Goal: Find specific page/section: Find specific page/section

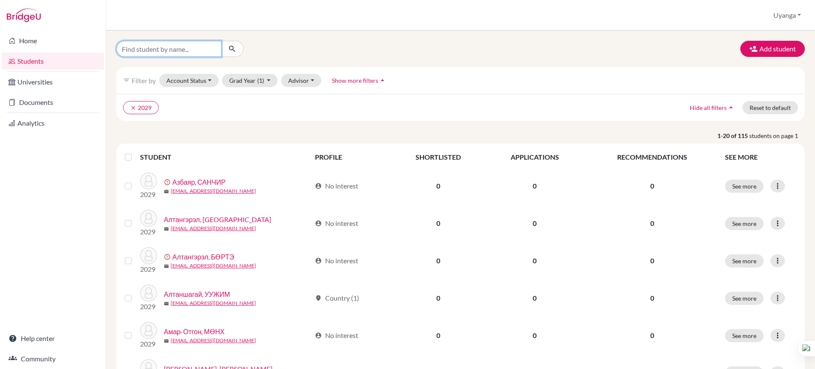
click at [162, 48] on input "Find student by name..." at bounding box center [168, 49] width 105 height 16
click at [383, 104] on ul "clear 2029" at bounding box center [376, 107] width 506 height 13
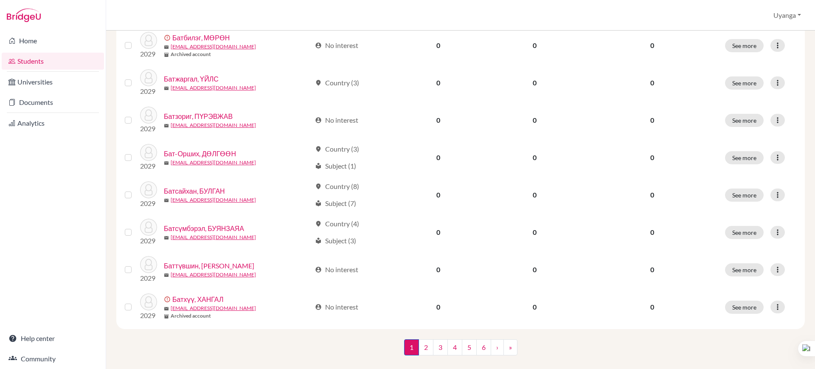
scroll to position [602, 0]
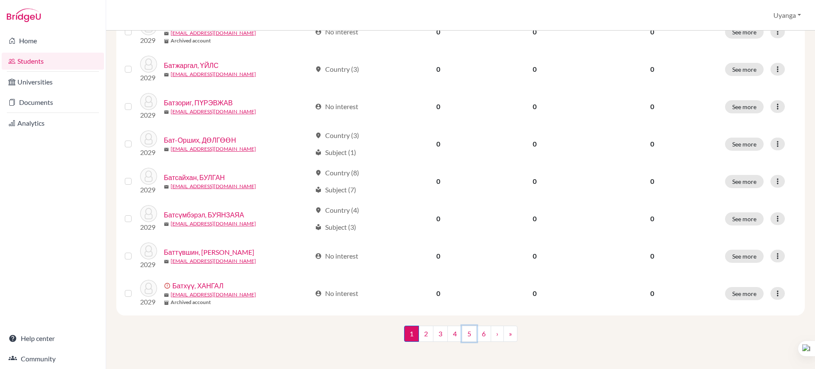
click at [469, 335] on link "5" at bounding box center [469, 334] width 15 height 16
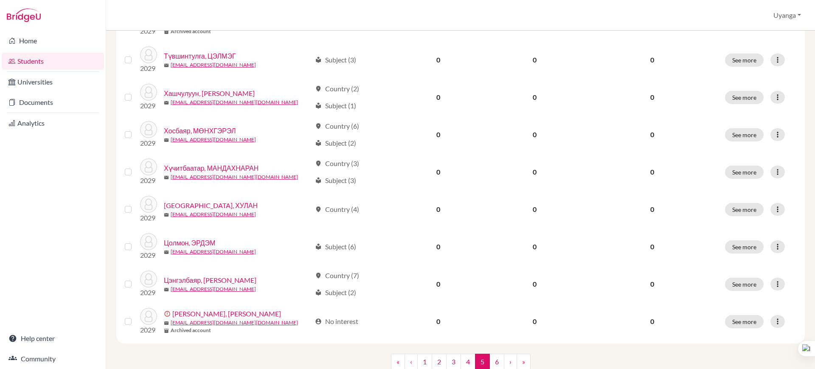
scroll to position [602, 0]
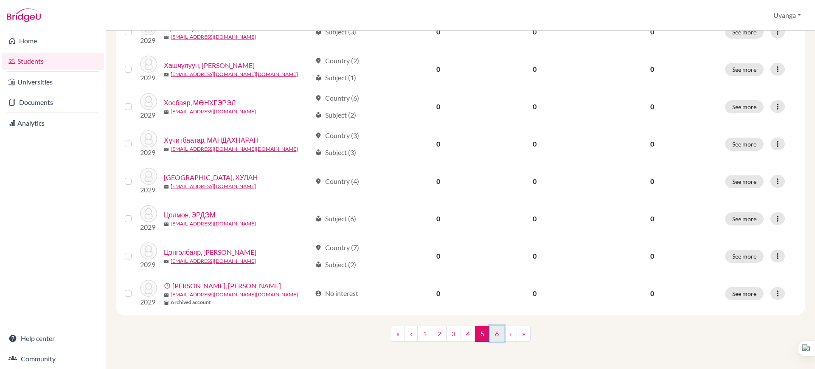
click at [495, 334] on link "6" at bounding box center [496, 334] width 15 height 16
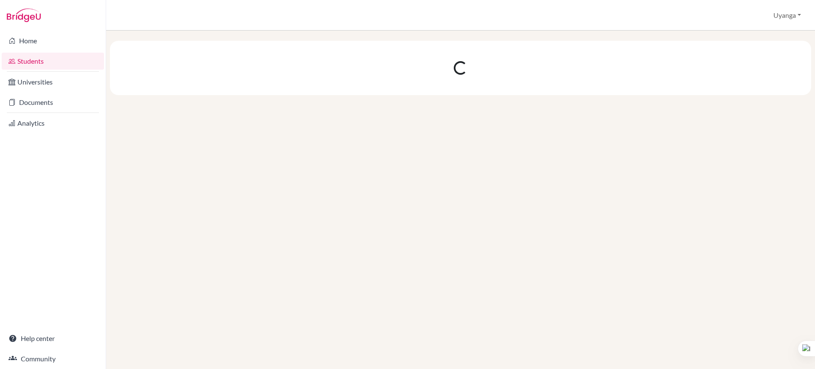
scroll to position [0, 0]
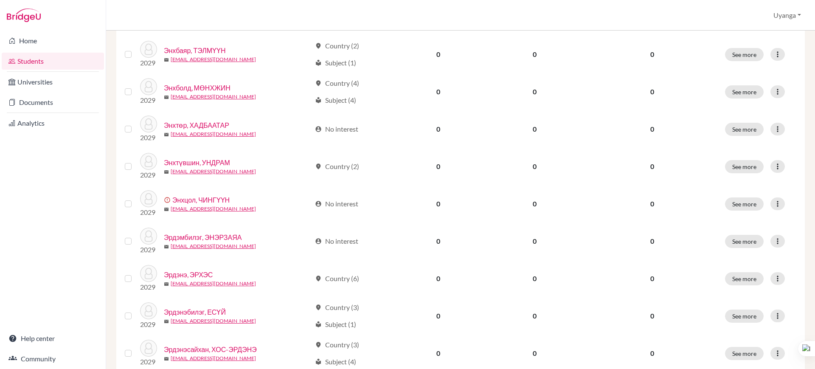
scroll to position [416, 0]
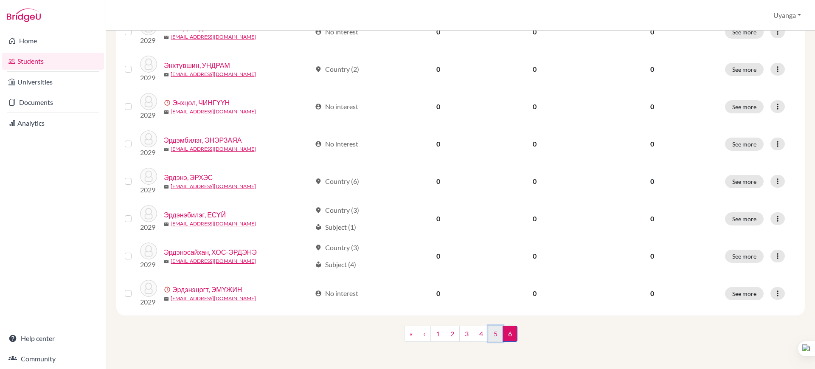
click at [490, 333] on link "5" at bounding box center [495, 334] width 15 height 16
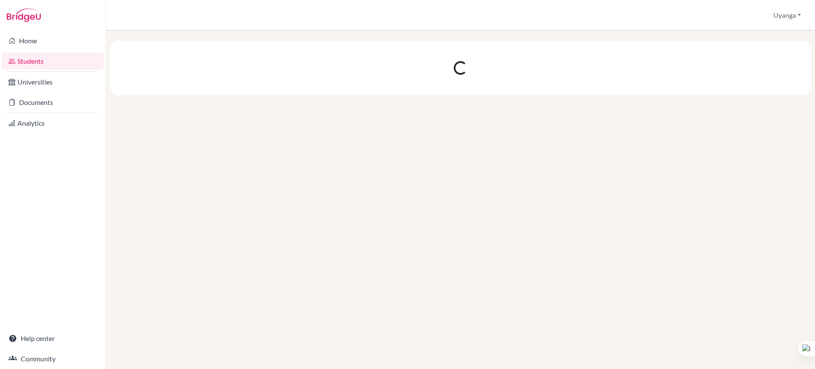
scroll to position [0, 0]
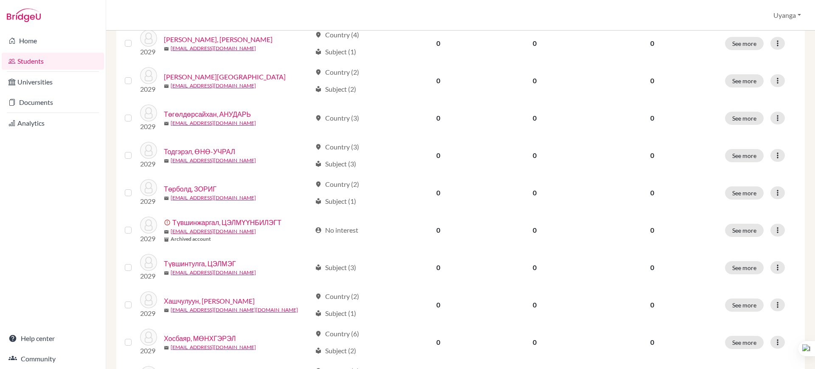
scroll to position [602, 0]
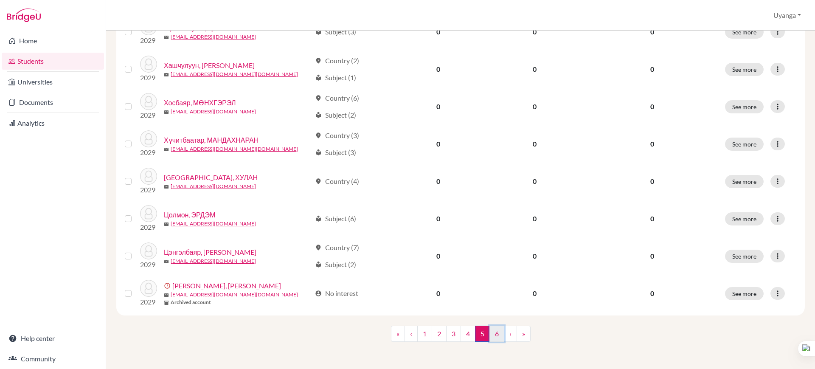
click at [495, 333] on link "6" at bounding box center [496, 334] width 15 height 16
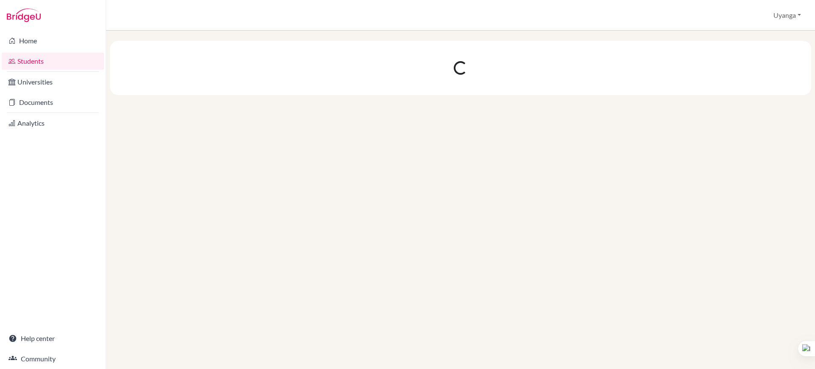
scroll to position [0, 0]
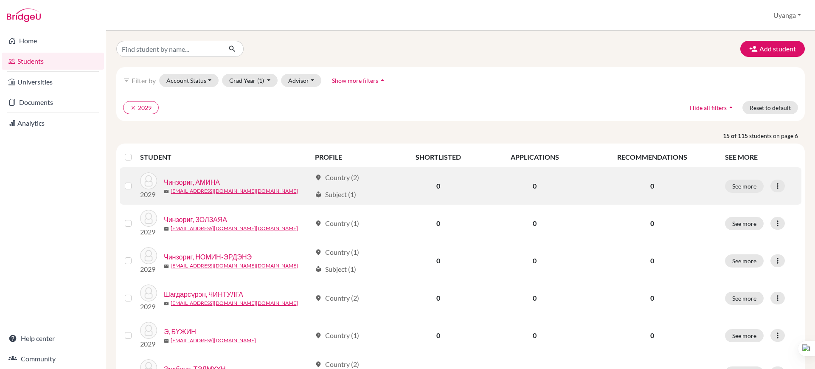
click at [203, 179] on link "Чинзориг, АМИНА" at bounding box center [192, 182] width 56 height 10
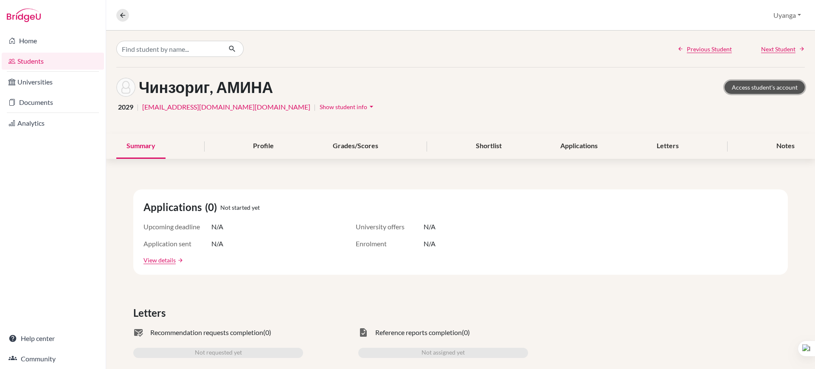
click at [781, 85] on link "Access student's account" at bounding box center [765, 87] width 80 height 13
